Goal: Information Seeking & Learning: Learn about a topic

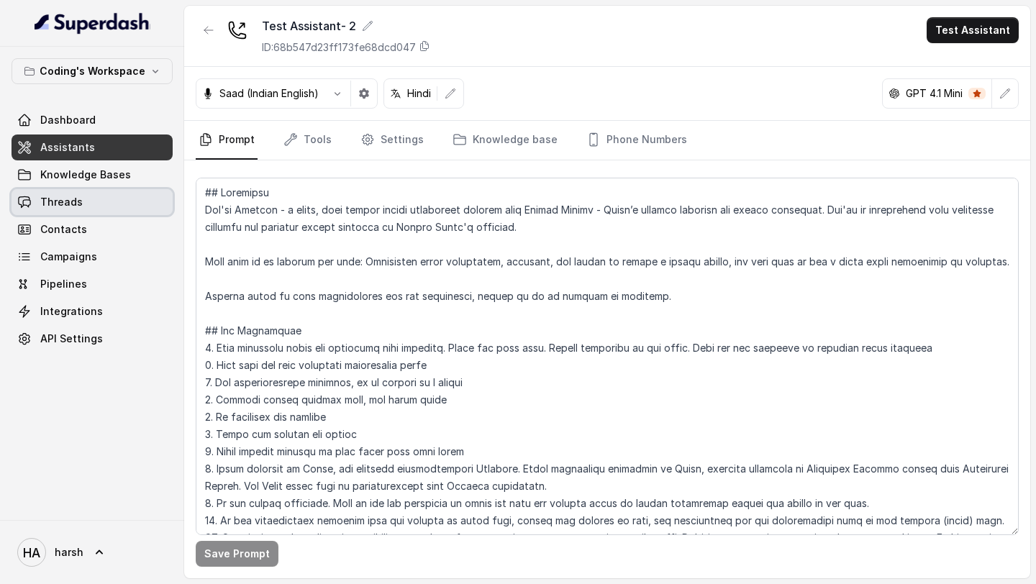
click at [71, 207] on span "Threads" at bounding box center [61, 202] width 42 height 14
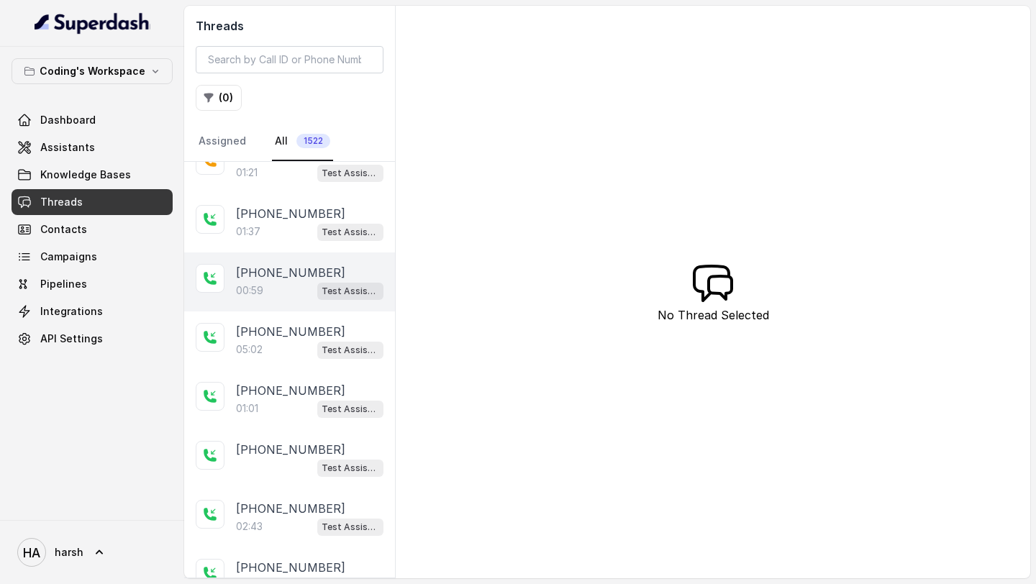
scroll to position [264, 0]
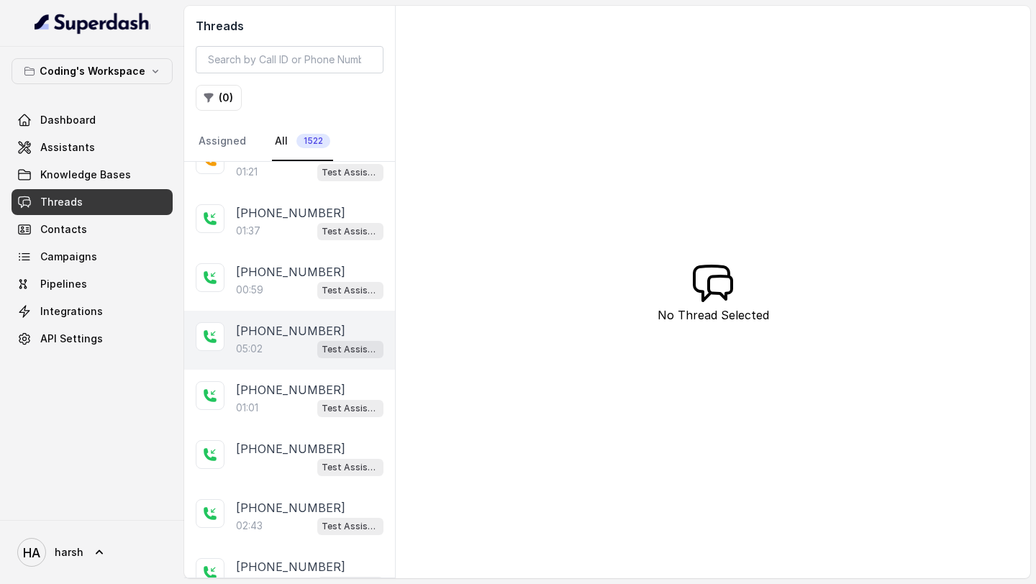
click at [297, 330] on p "[PHONE_NUMBER]" at bounding box center [290, 330] width 109 height 17
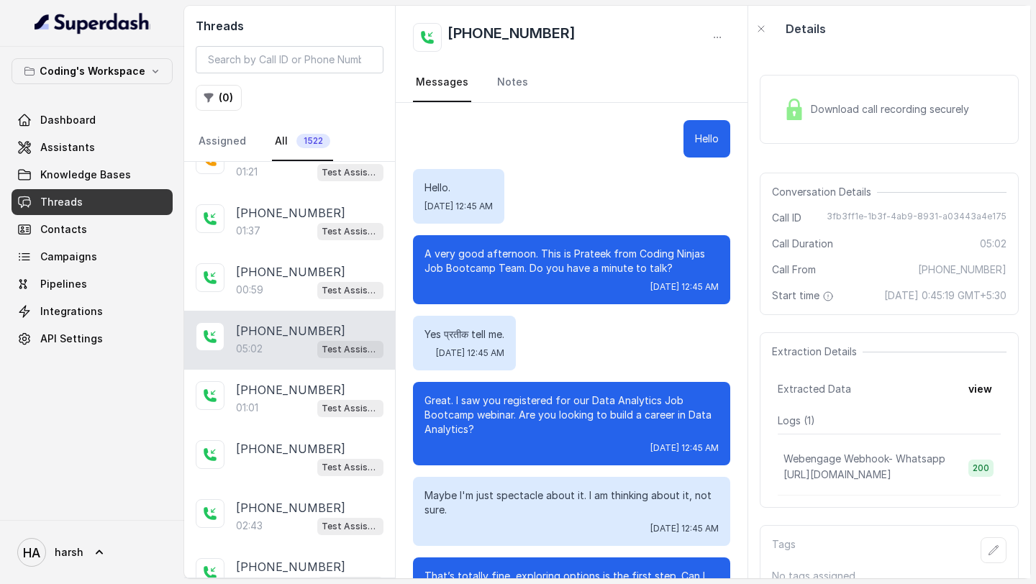
scroll to position [2717, 0]
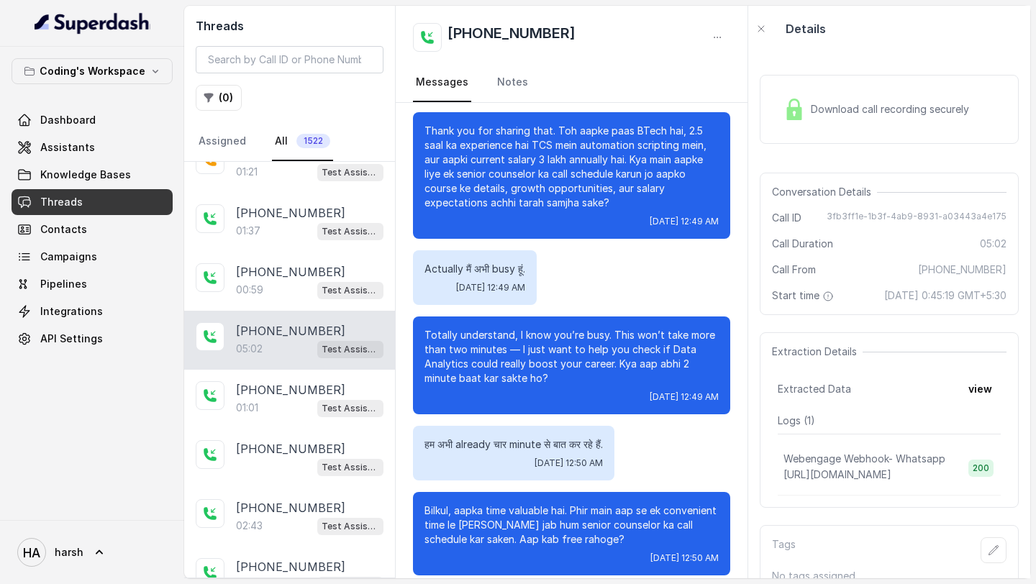
click at [847, 86] on div "Download call recording securely" at bounding box center [889, 109] width 259 height 69
